Goal: Find specific page/section: Find specific page/section

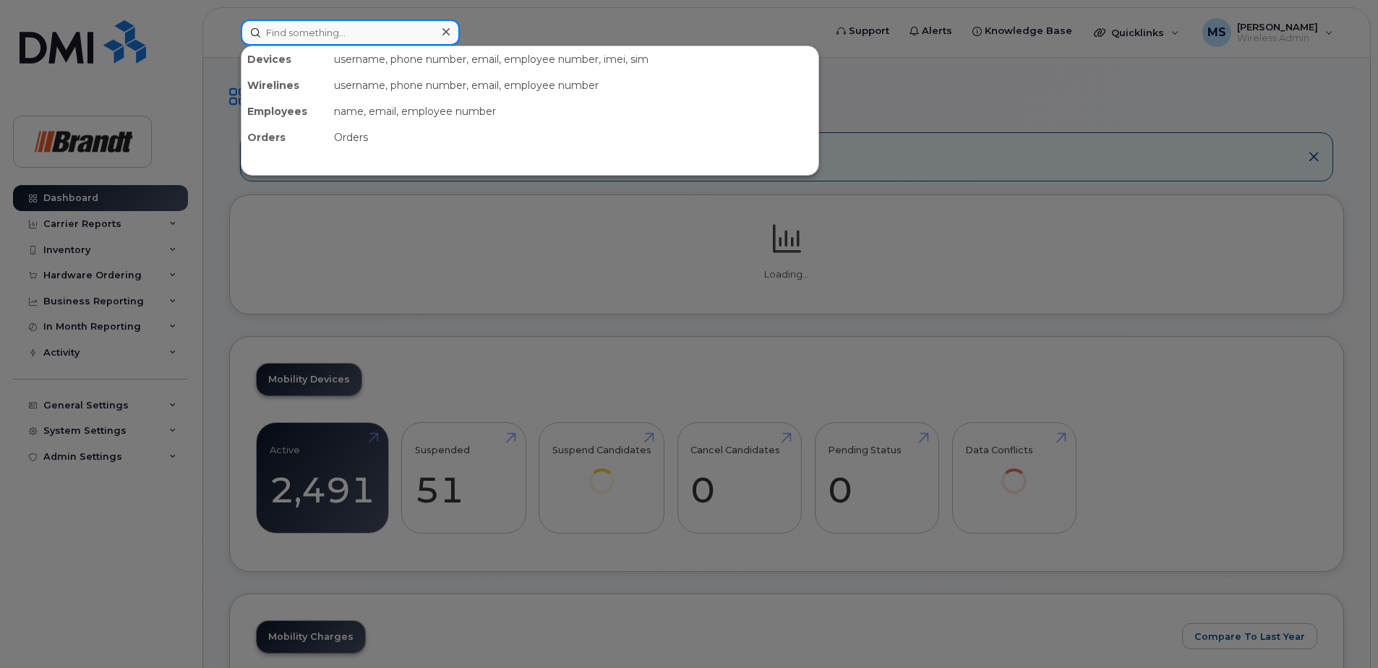
click at [397, 35] on input at bounding box center [350, 33] width 219 height 26
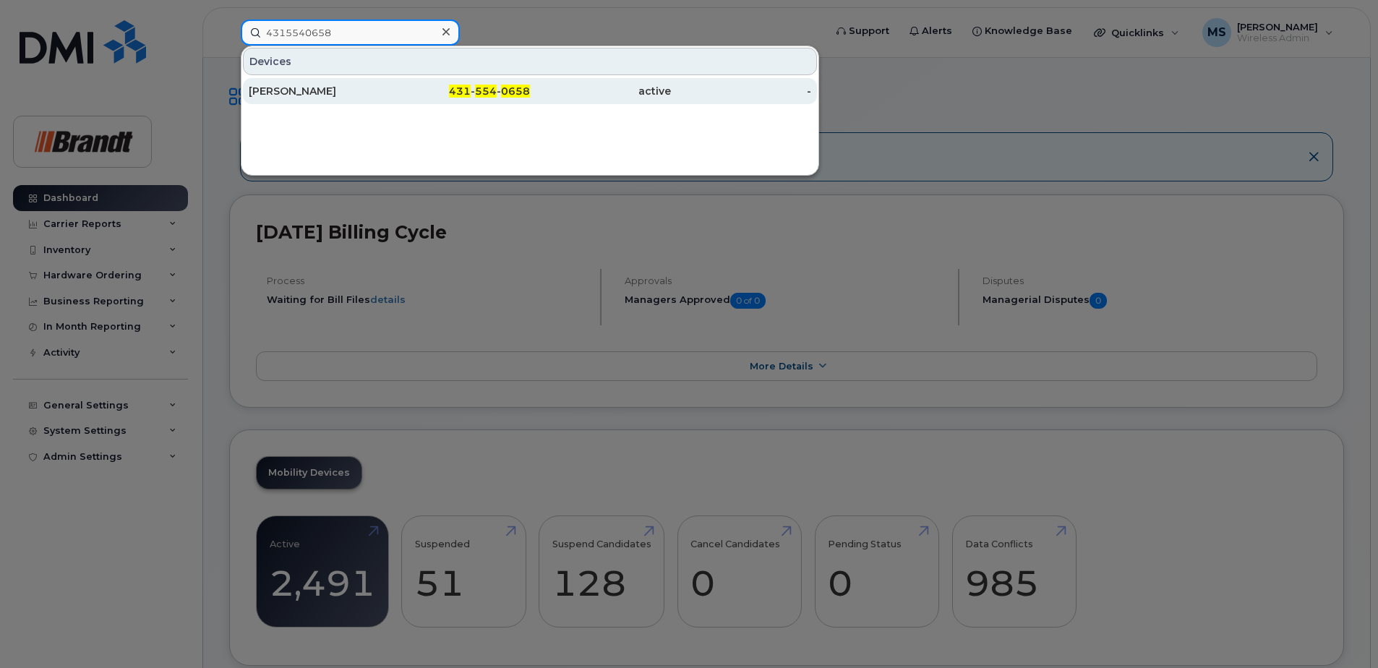
type input "4315540658"
click at [390, 99] on div "[PERSON_NAME]" at bounding box center [460, 91] width 141 height 26
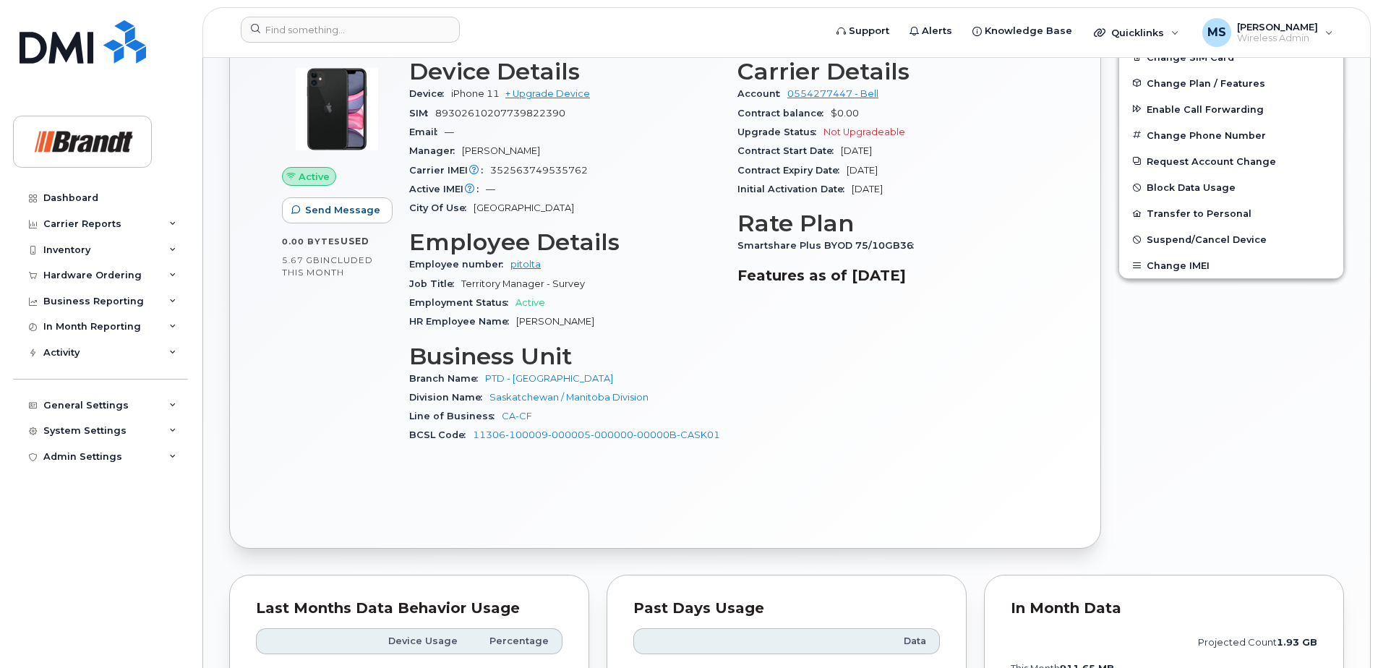
scroll to position [868, 0]
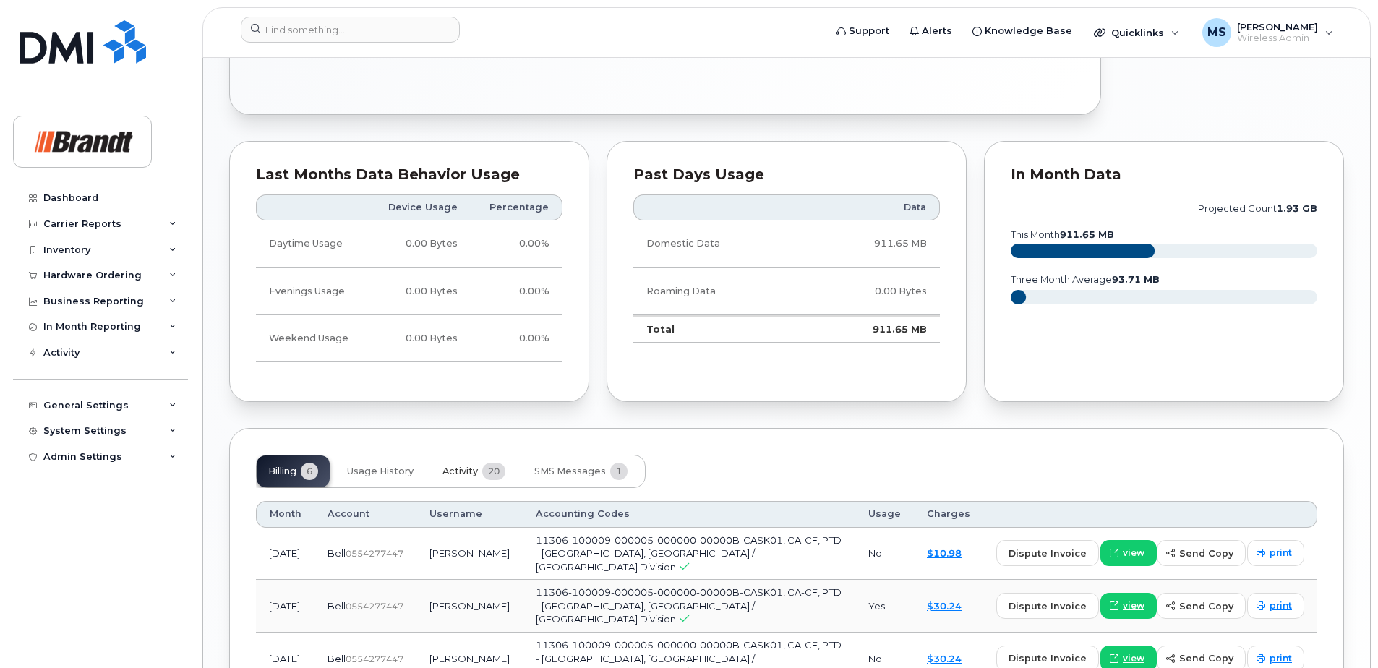
click at [453, 477] on span "Activity" at bounding box center [460, 472] width 35 height 12
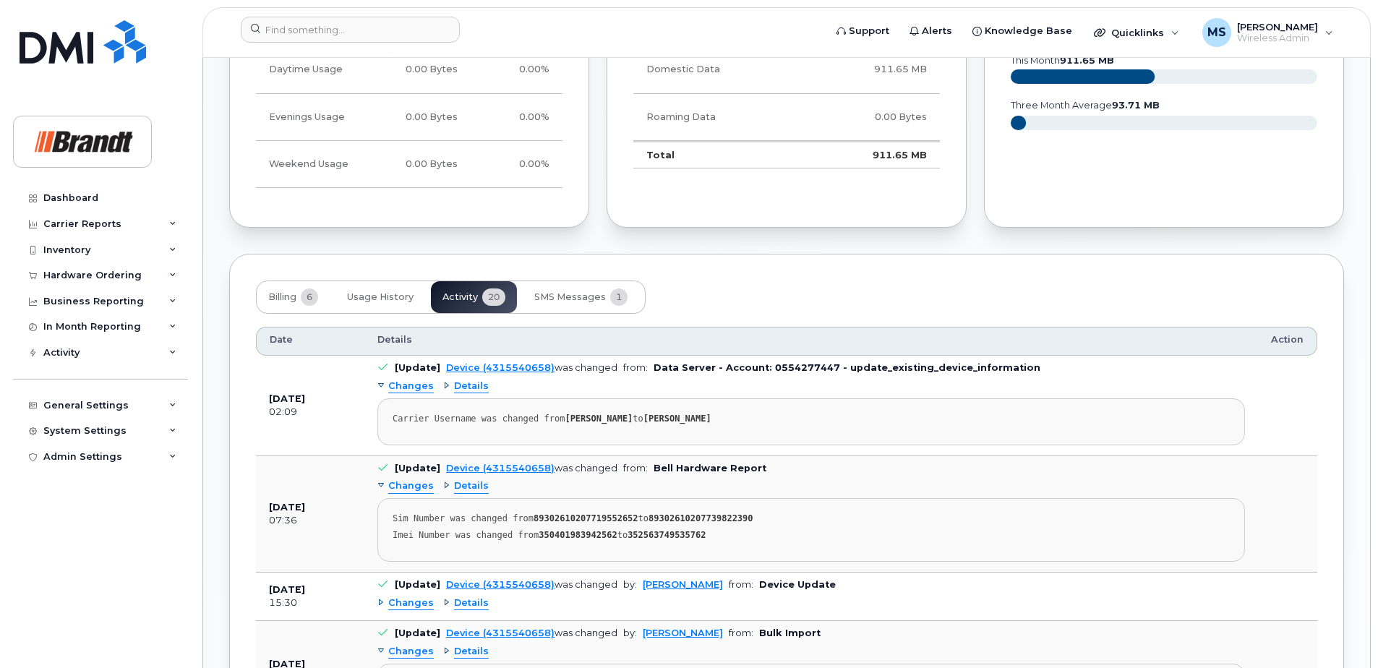
scroll to position [1085, 0]
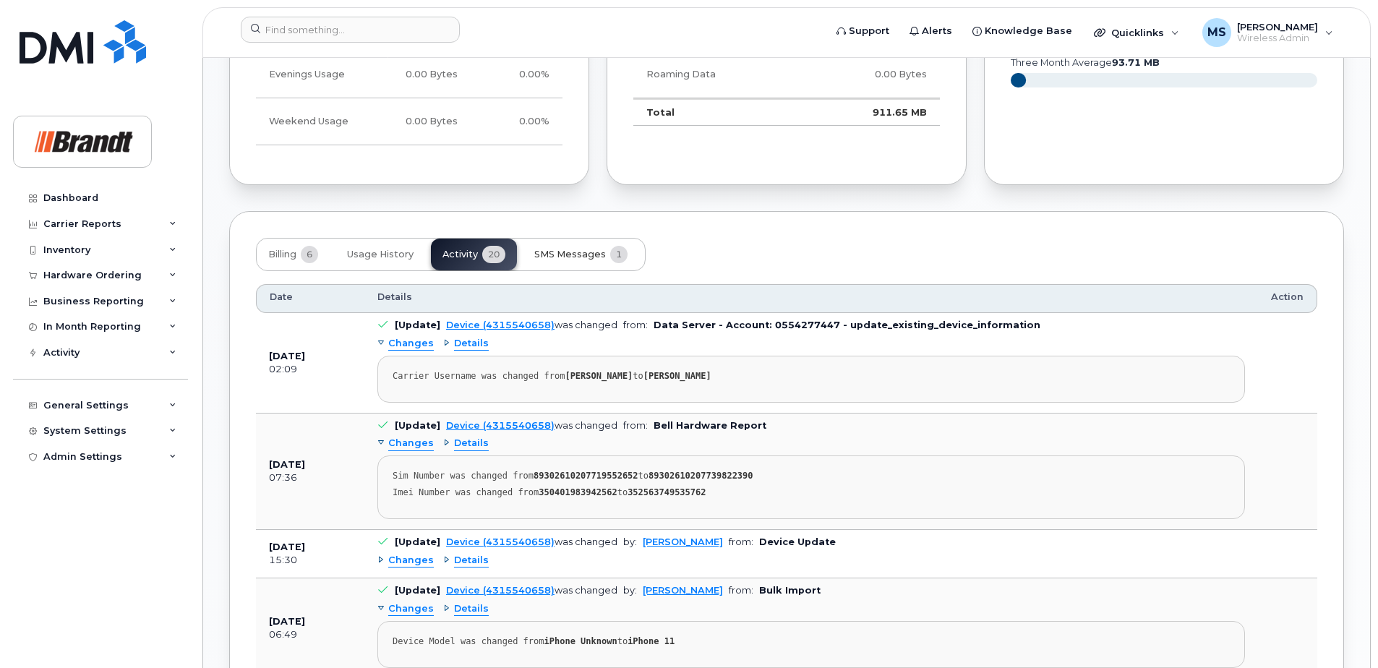
click at [605, 262] on button "SMS Messages 1" at bounding box center [581, 255] width 116 height 32
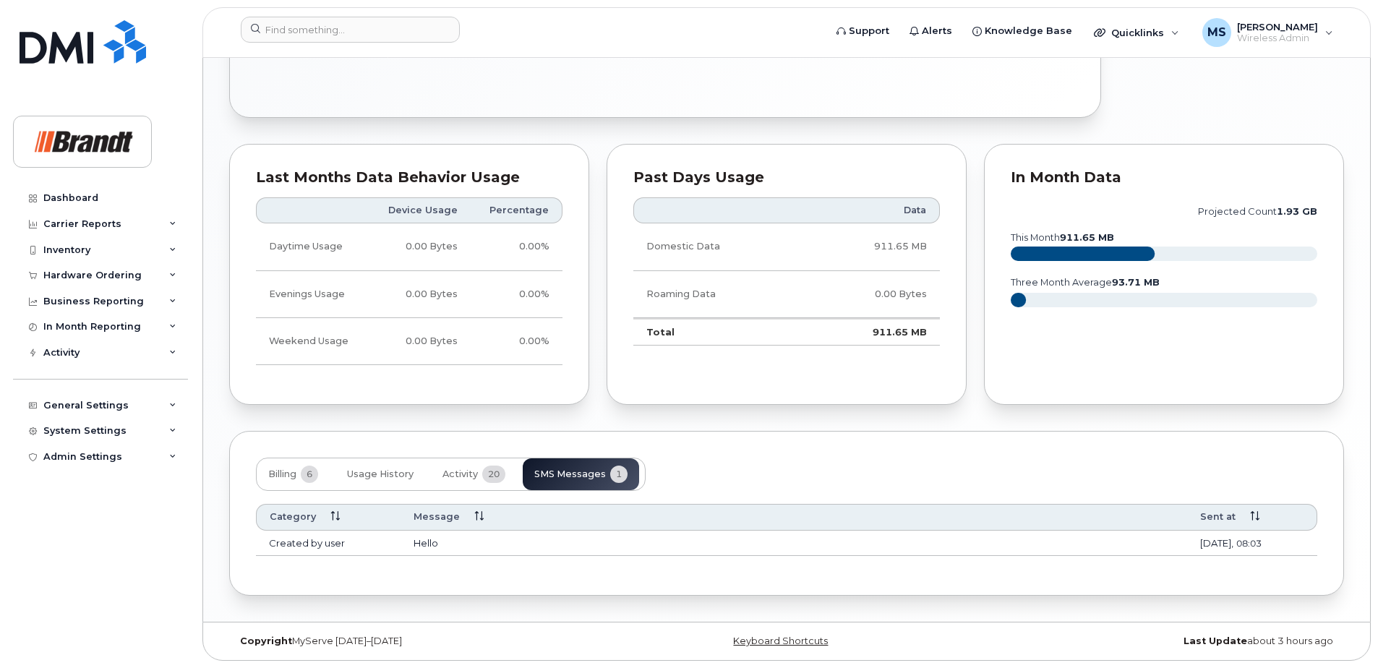
scroll to position [865, 0]
click at [462, 475] on span "Activity" at bounding box center [460, 475] width 35 height 12
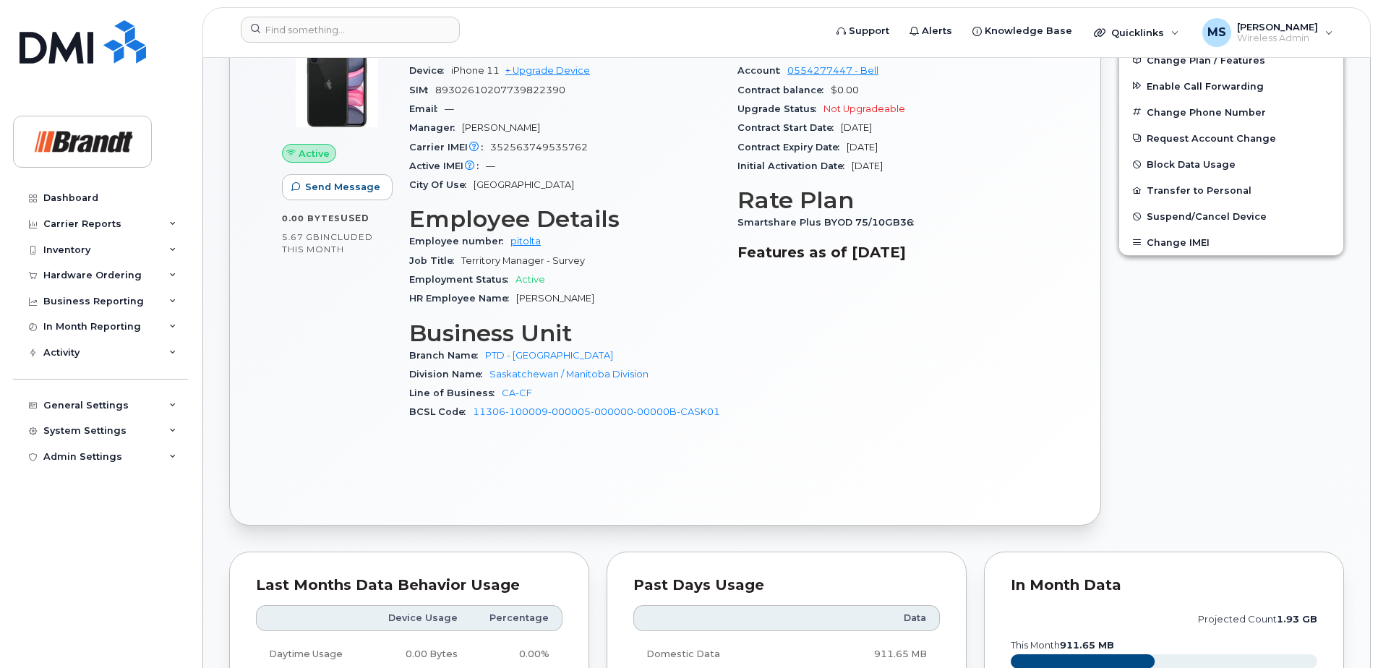
scroll to position [431, 0]
